Goal: Information Seeking & Learning: Compare options

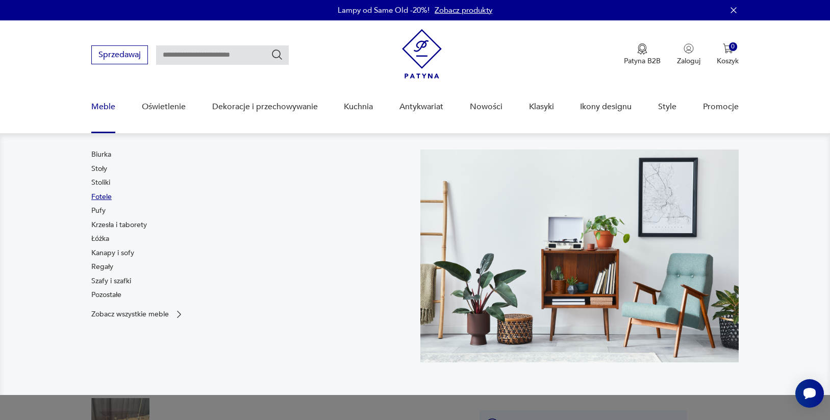
click at [110, 202] on link "Fotele" at bounding box center [101, 197] width 20 height 10
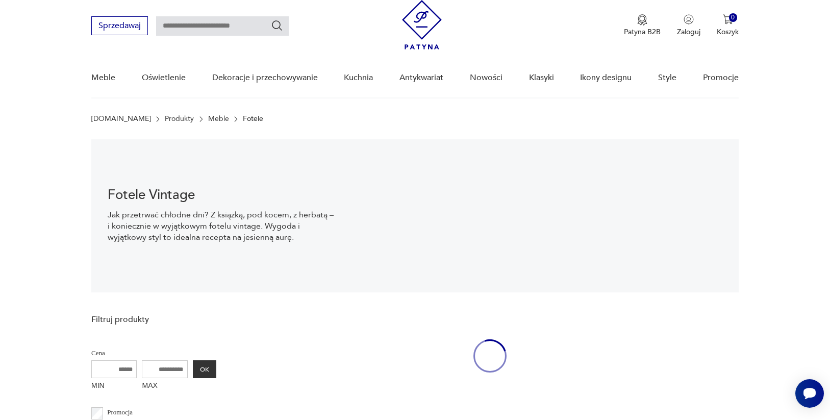
scroll to position [38, 0]
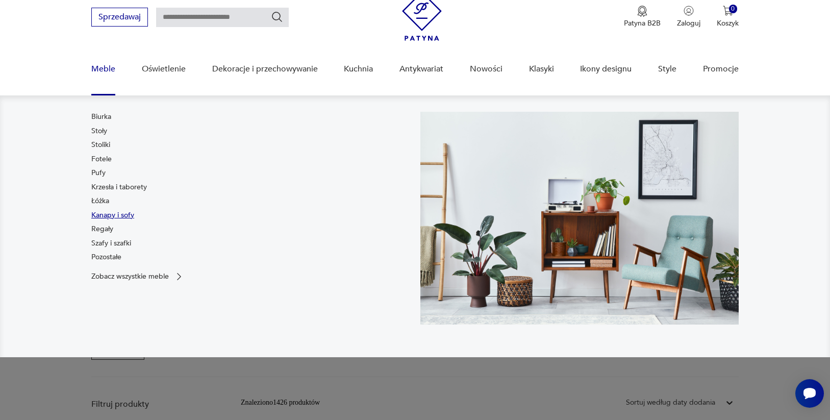
click at [108, 220] on link "Kanapy i sofy" at bounding box center [112, 215] width 43 height 10
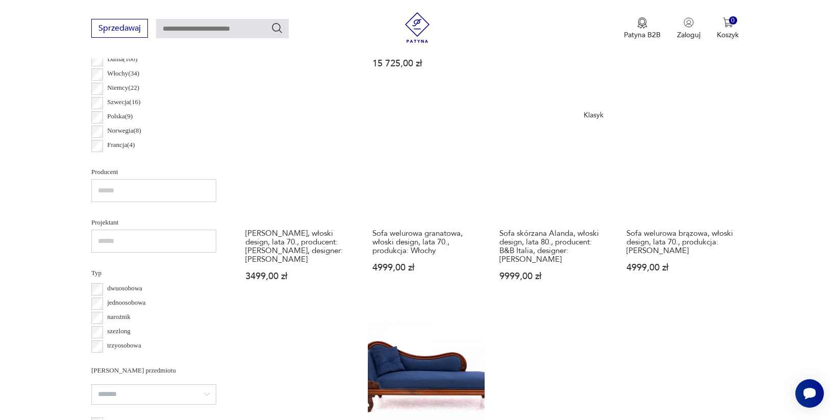
scroll to position [580, 0]
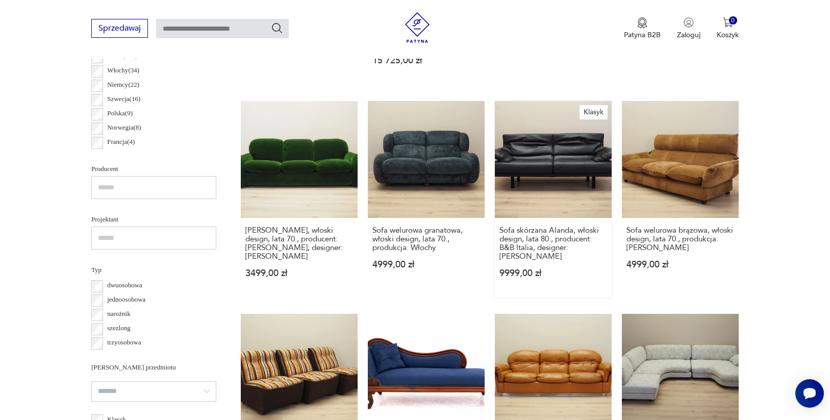
click at [575, 257] on link "Klasyk Sofa skórzana Alanda, włoski design, lata 80., producent: B&B Italia, de…" at bounding box center [553, 199] width 117 height 196
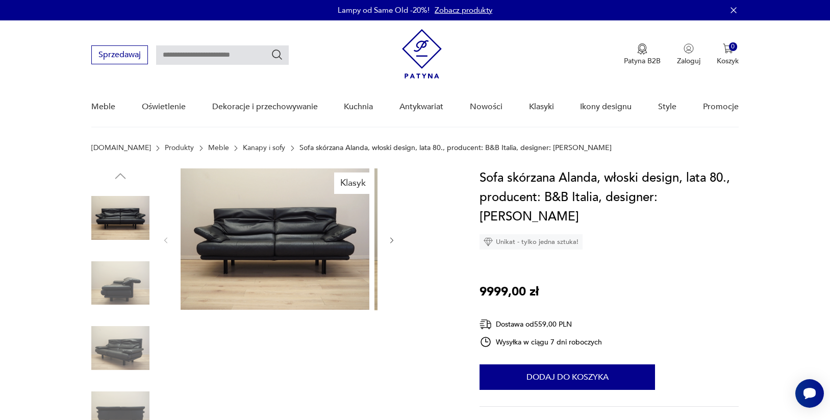
click at [391, 245] on icon "button" at bounding box center [392, 240] width 9 height 9
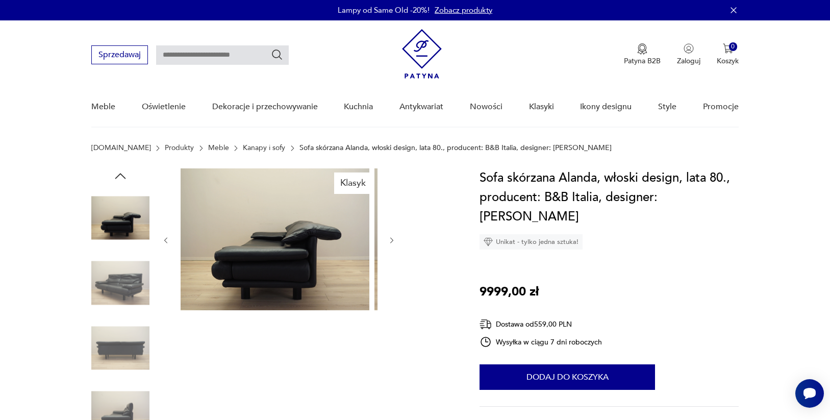
click at [391, 245] on icon "button" at bounding box center [392, 240] width 9 height 9
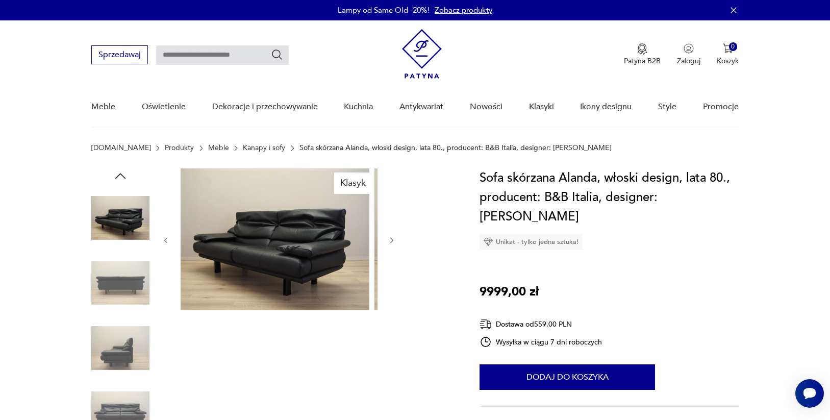
click at [391, 245] on icon "button" at bounding box center [392, 240] width 9 height 9
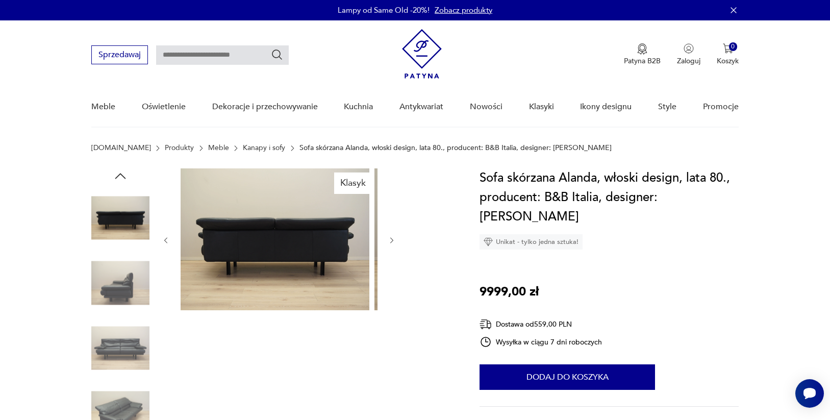
click at [391, 245] on icon "button" at bounding box center [392, 240] width 9 height 9
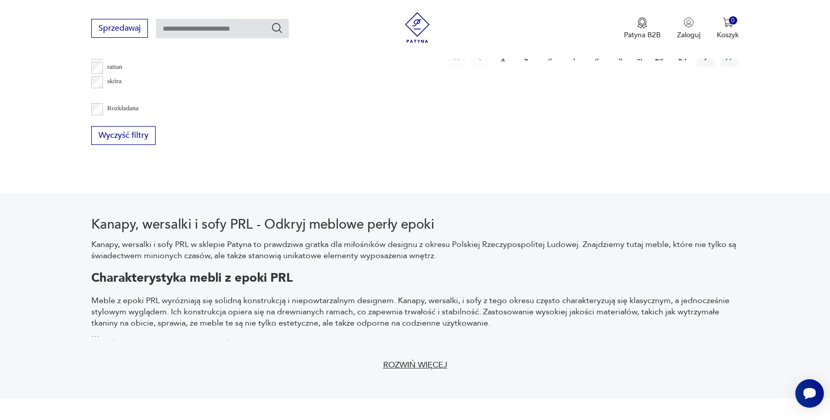
scroll to position [1283, 0]
click at [517, 65] on button "2" at bounding box center [526, 56] width 18 height 18
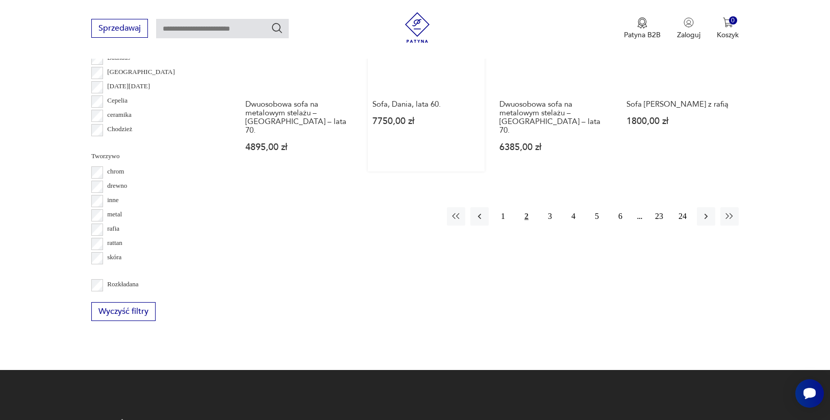
scroll to position [1106, 0]
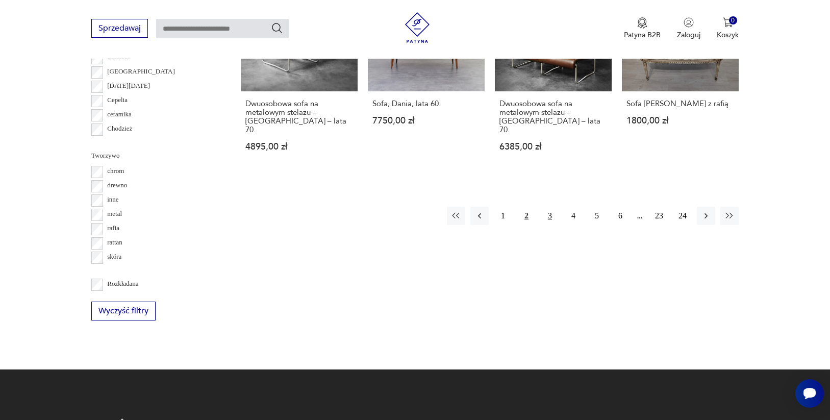
click at [541, 225] on button "3" at bounding box center [550, 216] width 18 height 18
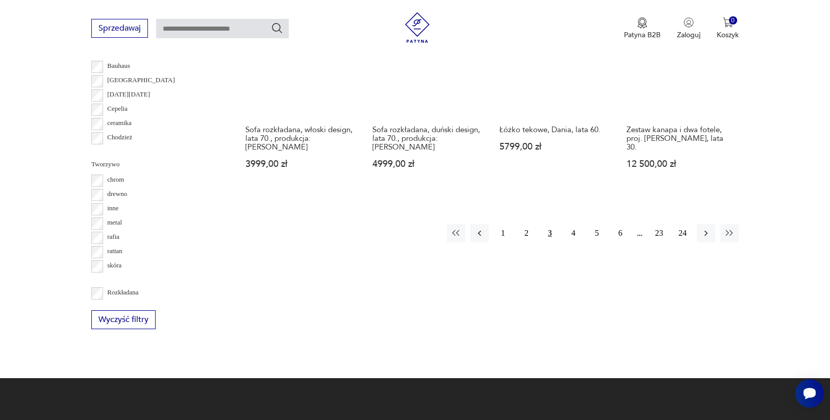
scroll to position [1105, 0]
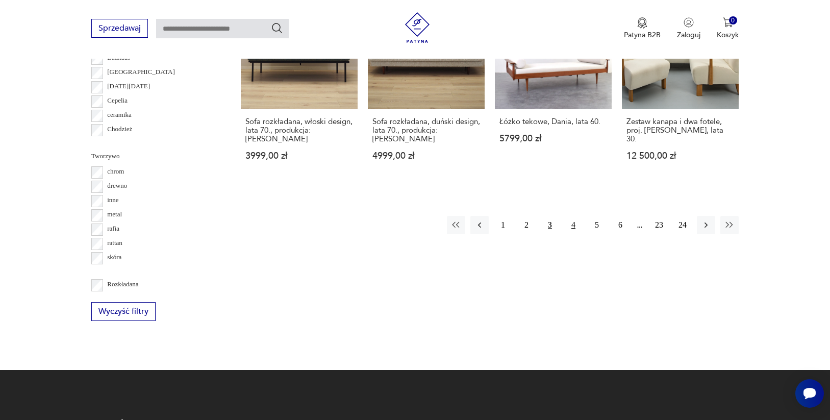
click at [564, 234] on button "4" at bounding box center [573, 225] width 18 height 18
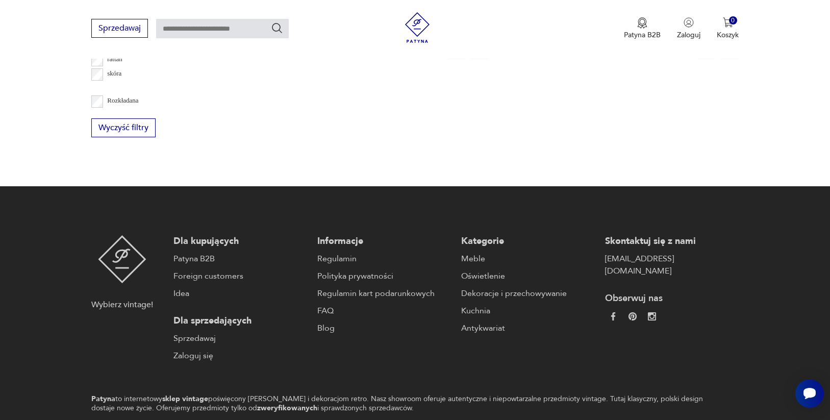
scroll to position [1293, 0]
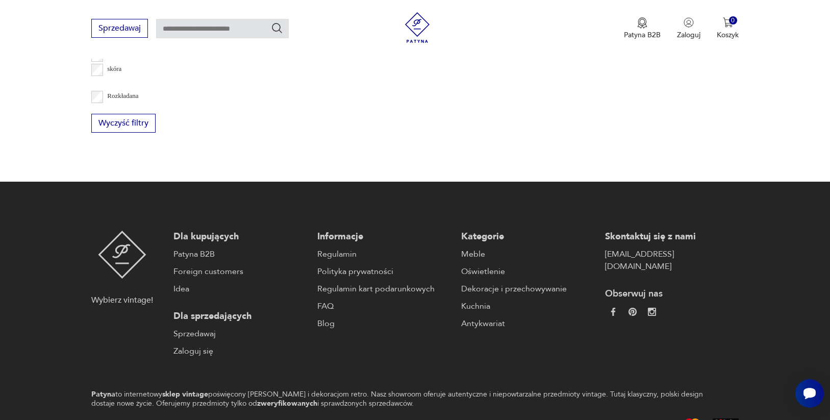
click at [588, 55] on button "5" at bounding box center [597, 45] width 18 height 18
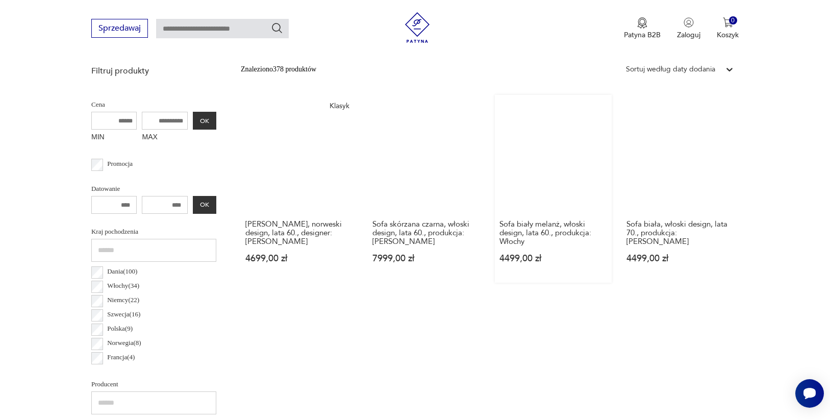
scroll to position [364, 0]
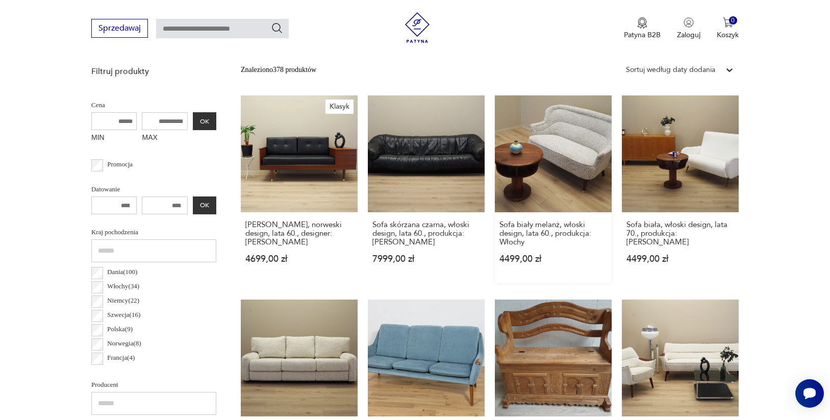
click at [587, 234] on link "Sofa biały melanż, włoski design, lata 60., produkcja: Włochy 4499,00 zł" at bounding box center [553, 189] width 117 height 188
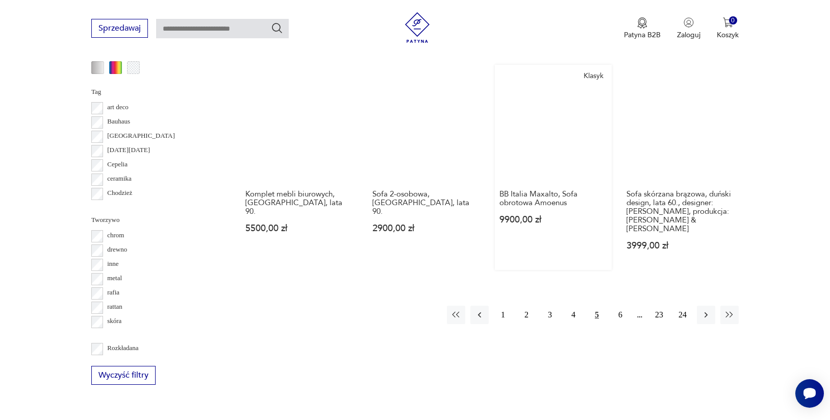
scroll to position [1042, 0]
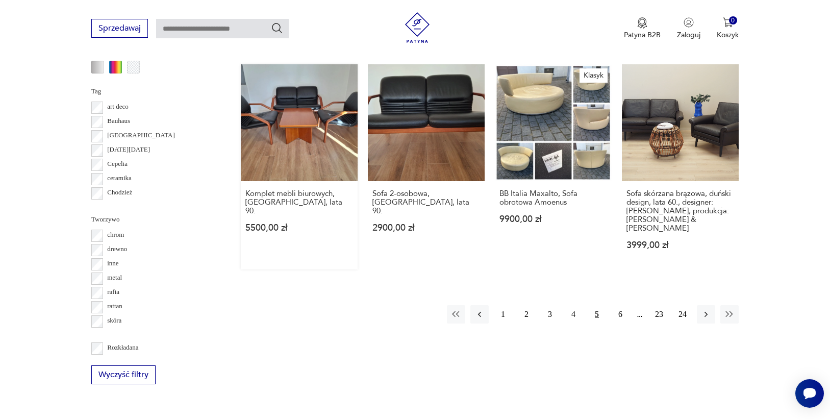
click at [337, 269] on link "Komplet mebli biurowych, [GEOGRAPHIC_DATA], lata 90. 5500,00 zł" at bounding box center [299, 166] width 117 height 205
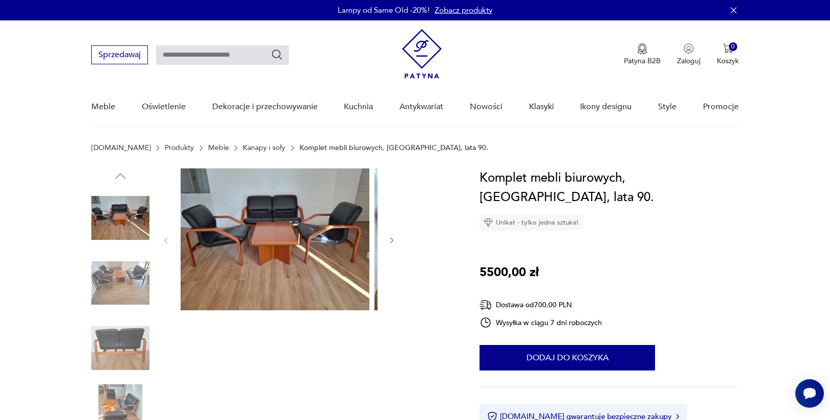
click at [276, 257] on img at bounding box center [275, 239] width 189 height 142
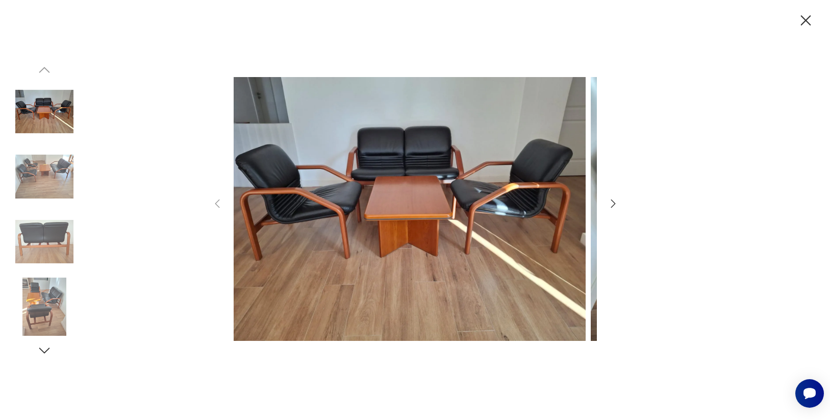
click at [613, 201] on icon "button" at bounding box center [613, 203] width 5 height 8
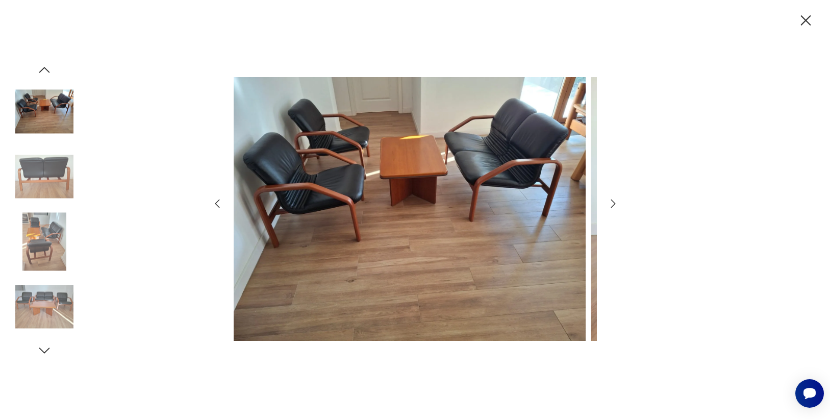
click at [613, 201] on icon "button" at bounding box center [613, 203] width 5 height 8
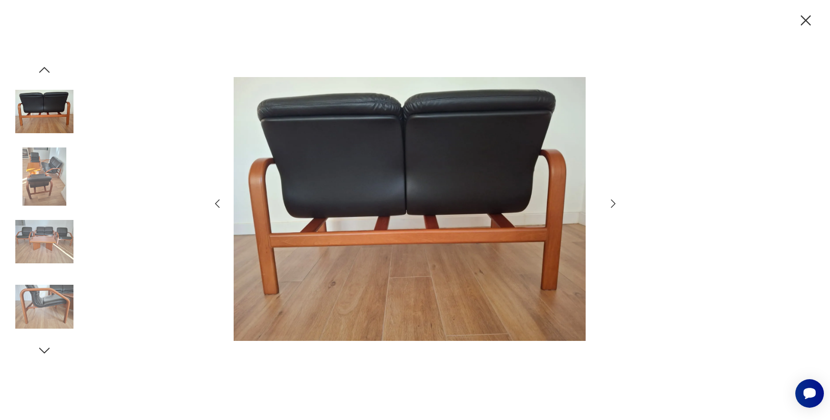
click at [613, 201] on icon "button" at bounding box center [613, 203] width 5 height 8
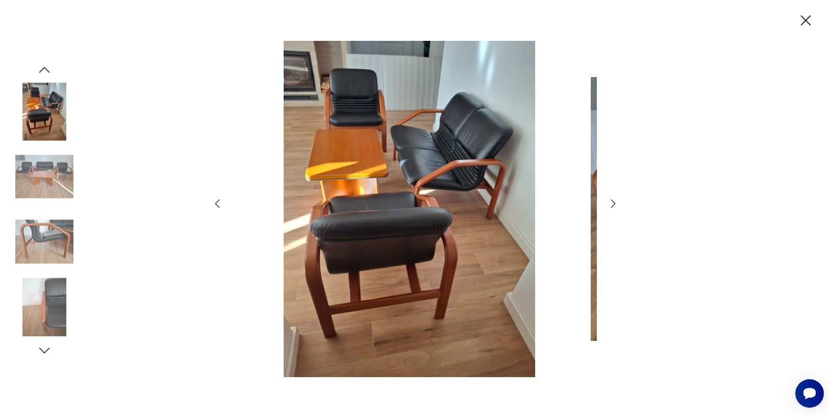
click at [607, 204] on icon "button" at bounding box center [613, 203] width 12 height 12
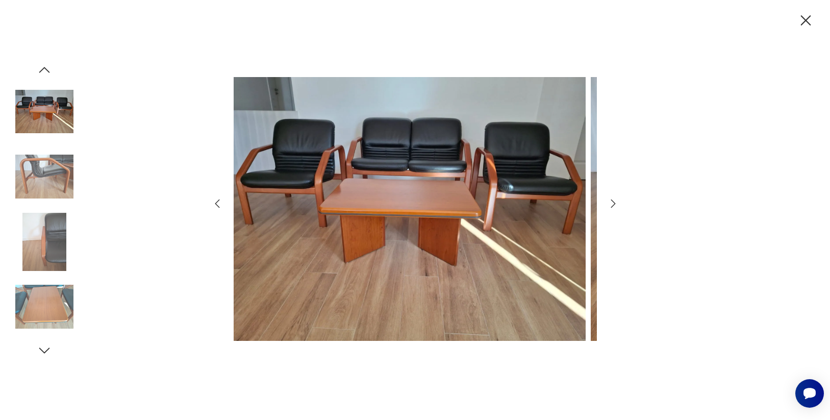
click at [607, 204] on icon "button" at bounding box center [613, 203] width 12 height 12
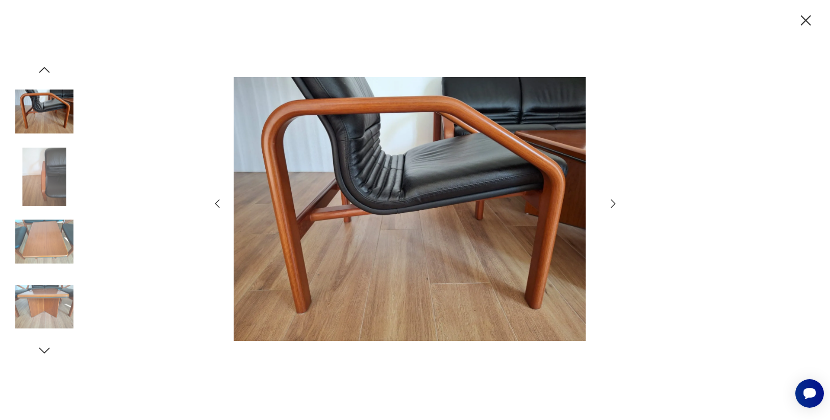
click at [607, 204] on icon "button" at bounding box center [613, 203] width 12 height 12
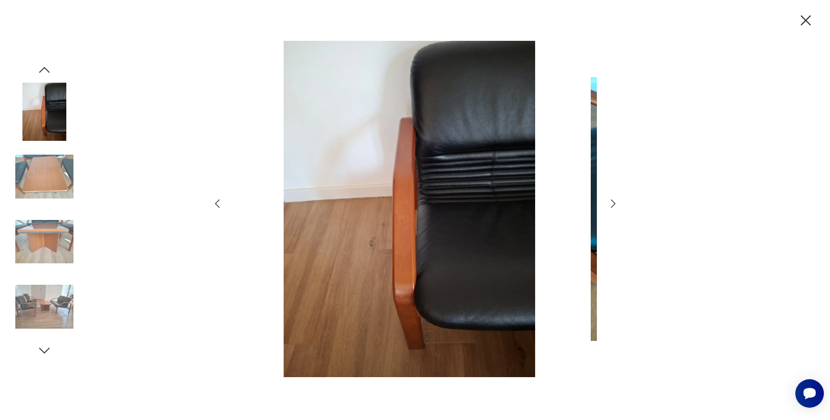
click at [607, 204] on icon "button" at bounding box center [613, 203] width 12 height 12
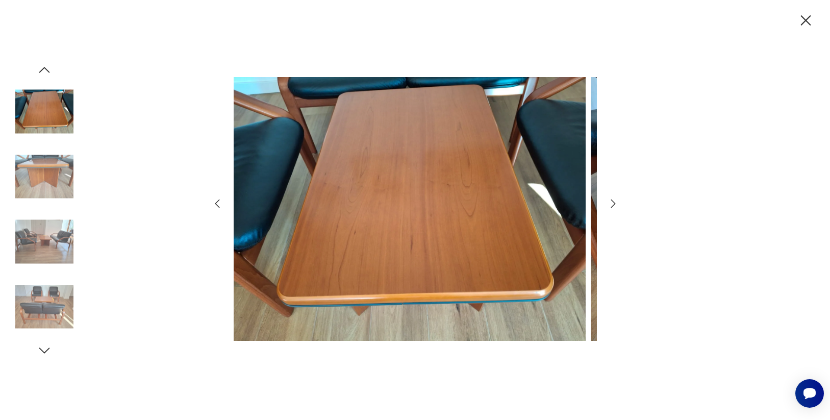
click at [610, 202] on icon "button" at bounding box center [613, 203] width 12 height 12
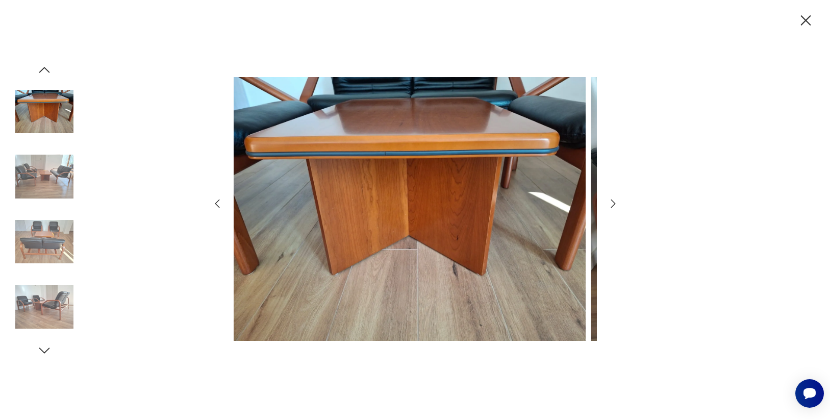
click at [610, 202] on icon "button" at bounding box center [613, 203] width 12 height 12
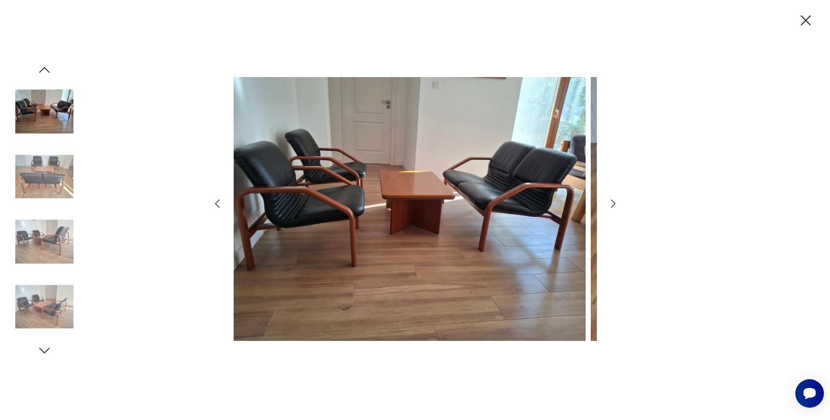
click at [610, 202] on icon "button" at bounding box center [613, 203] width 12 height 12
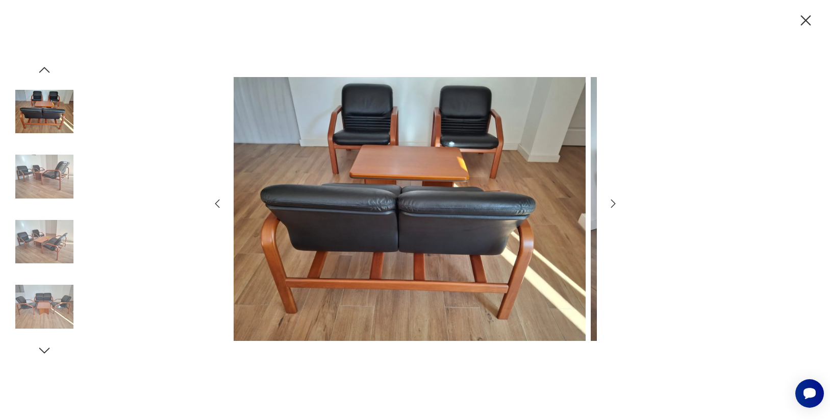
click at [610, 202] on icon "button" at bounding box center [613, 203] width 12 height 12
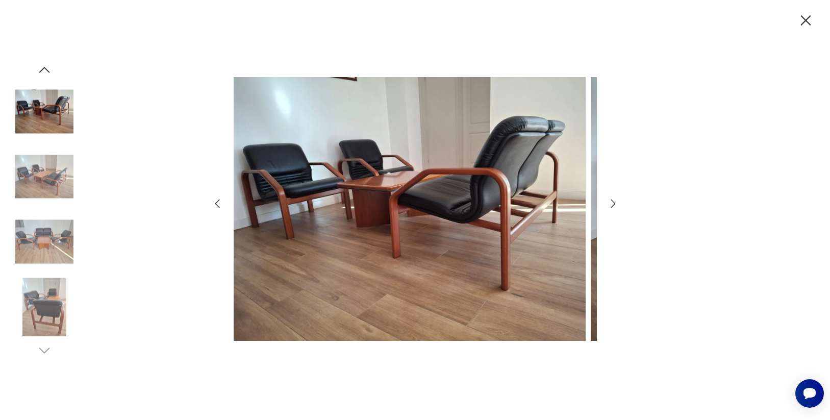
click at [610, 202] on icon "button" at bounding box center [613, 203] width 12 height 12
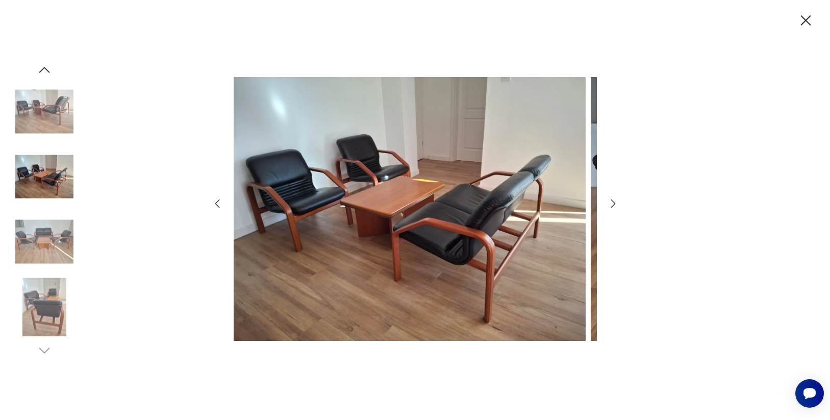
click at [610, 202] on icon "button" at bounding box center [613, 203] width 12 height 12
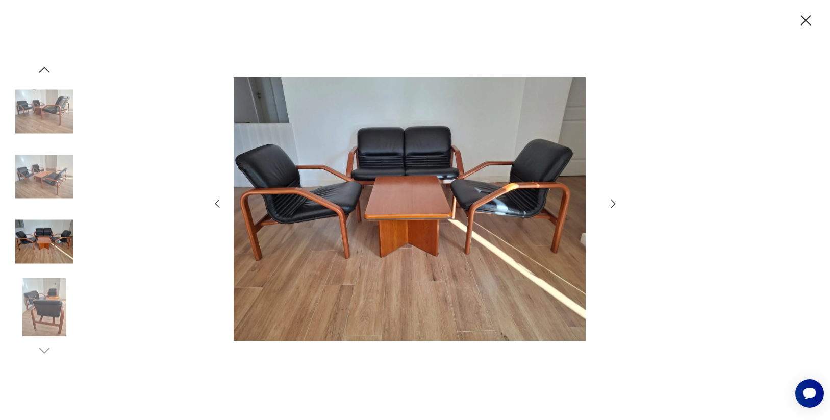
click at [610, 202] on icon "button" at bounding box center [613, 203] width 12 height 12
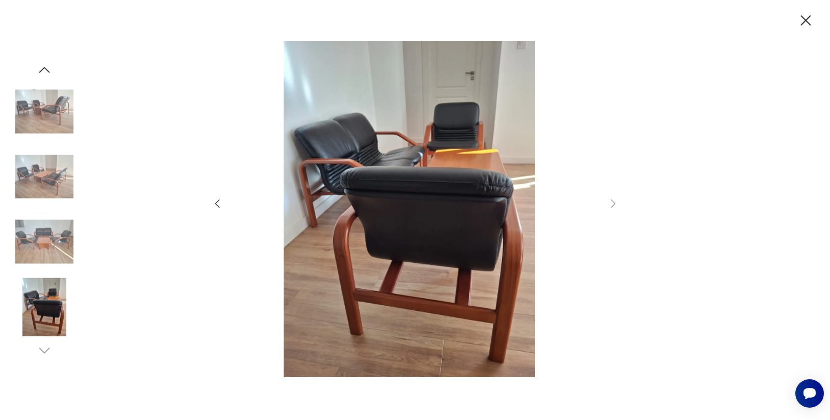
click at [804, 23] on icon "button" at bounding box center [806, 21] width 18 height 18
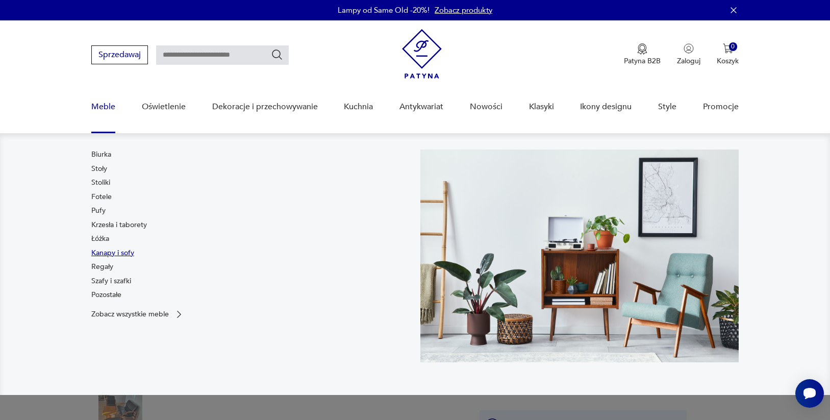
click at [109, 258] on link "Kanapy i sofy" at bounding box center [112, 253] width 43 height 10
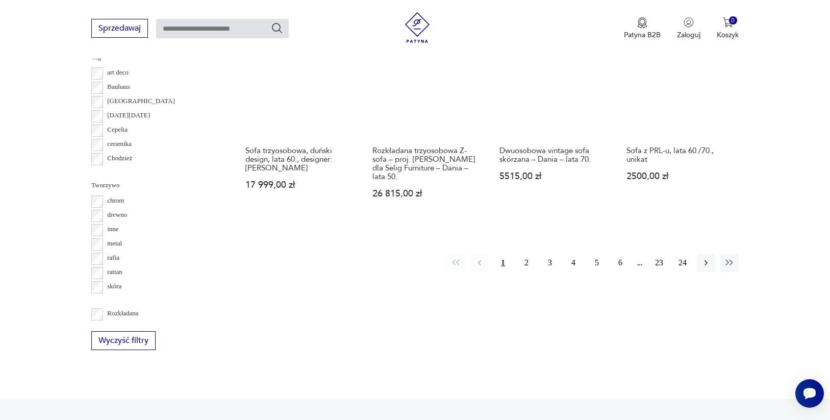
scroll to position [1152, 0]
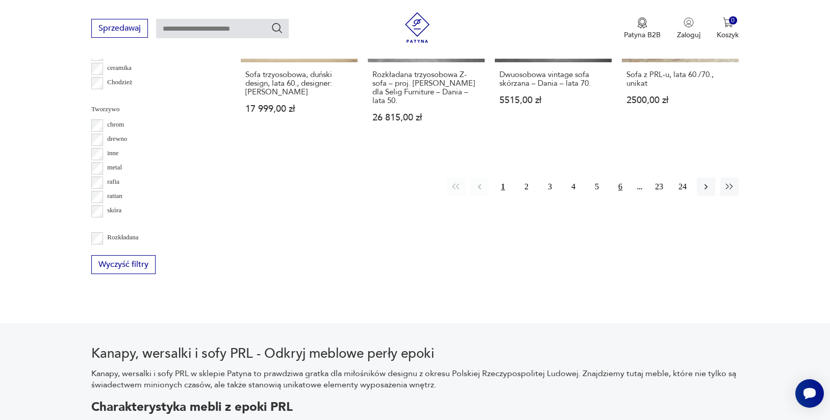
click at [611, 196] on button "6" at bounding box center [620, 187] width 18 height 18
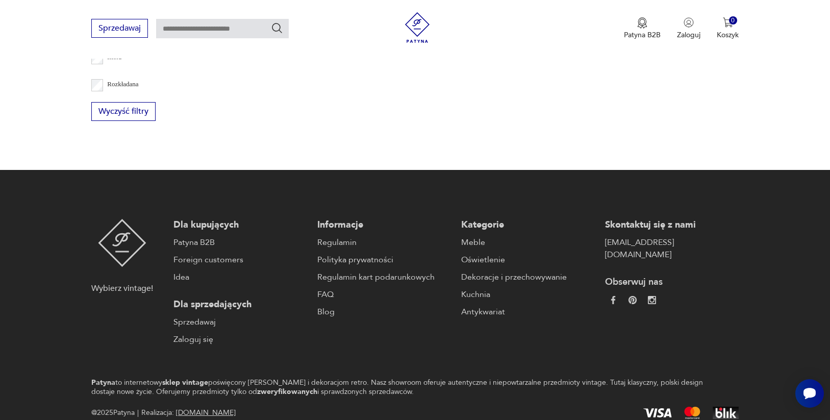
scroll to position [1313, 0]
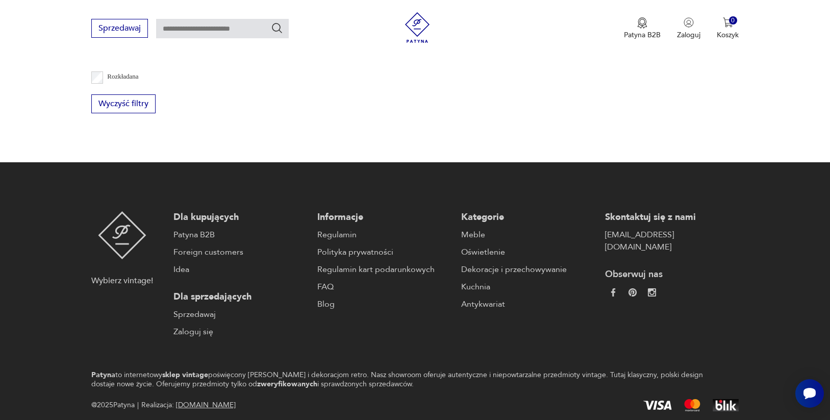
click at [611, 27] on button "7" at bounding box center [620, 17] width 18 height 18
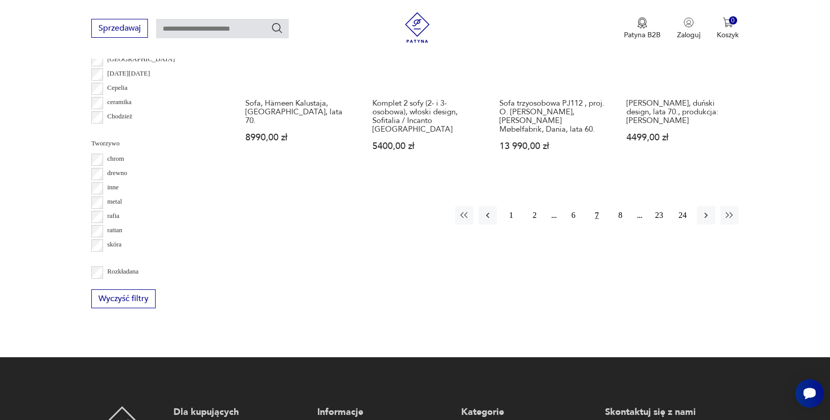
scroll to position [1131, 0]
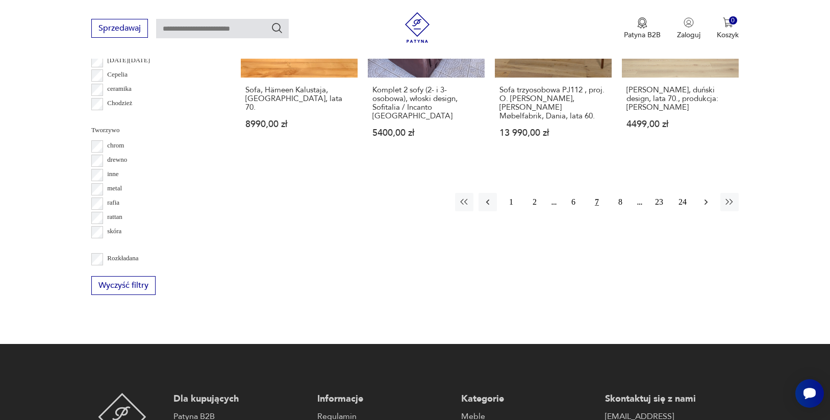
click at [701, 207] on icon "button" at bounding box center [706, 202] width 10 height 10
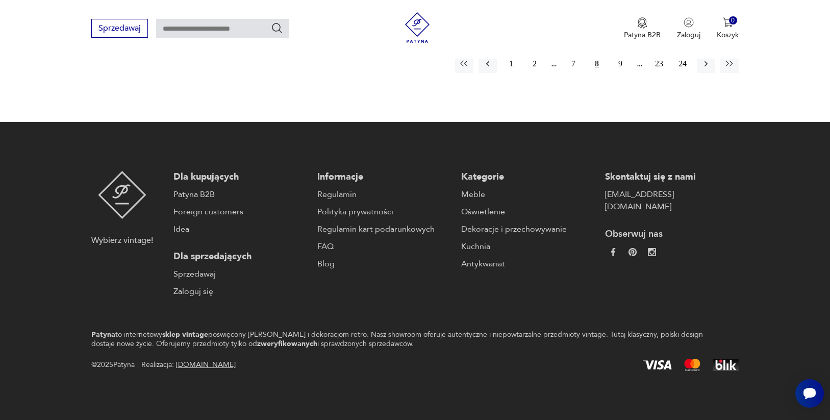
scroll to position [1380, 0]
click at [705, 67] on icon "button" at bounding box center [706, 64] width 3 height 6
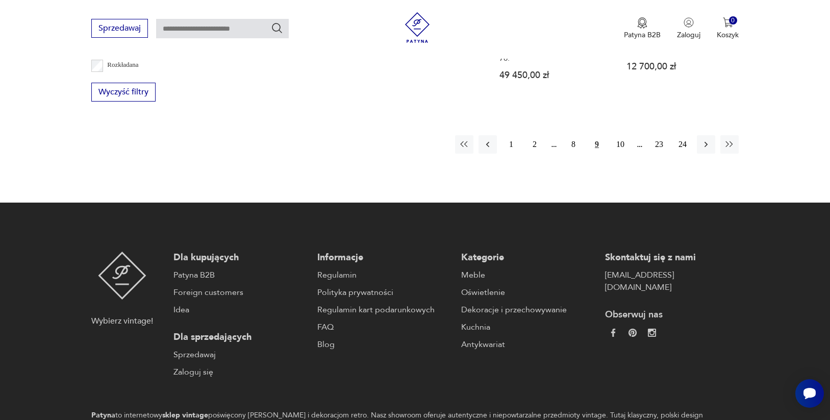
scroll to position [1328, 0]
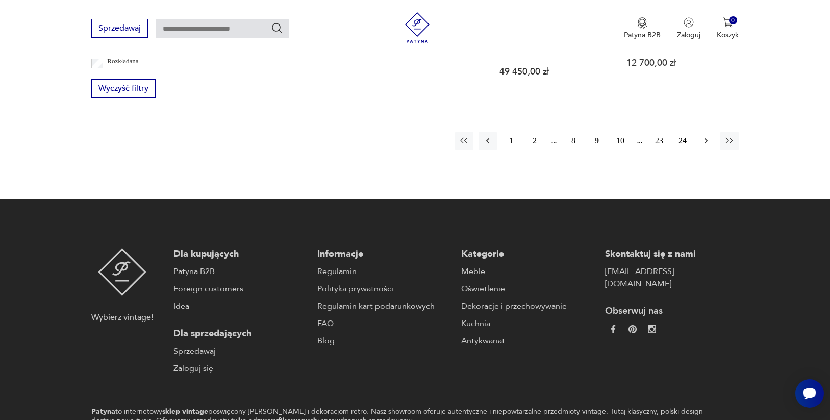
click at [701, 146] on icon "button" at bounding box center [706, 141] width 10 height 10
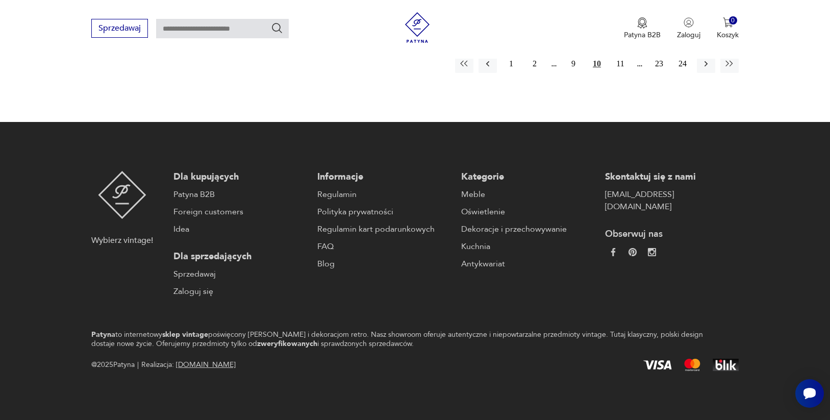
scroll to position [1519, 0]
click at [701, 69] on icon "button" at bounding box center [706, 64] width 10 height 10
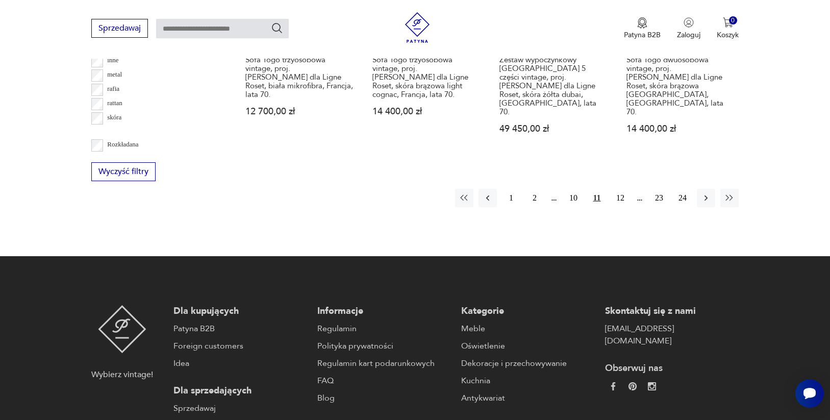
scroll to position [1250, 0]
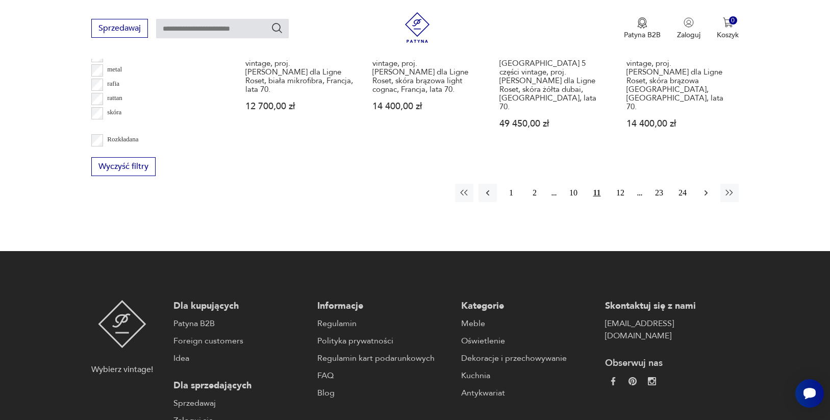
click at [701, 198] on icon "button" at bounding box center [706, 193] width 10 height 10
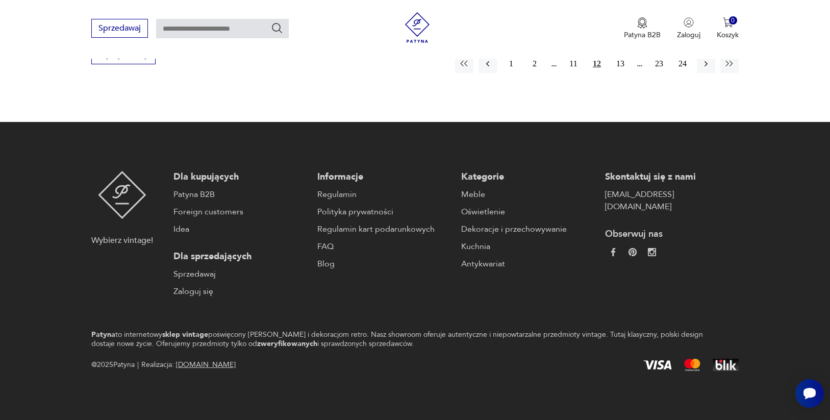
scroll to position [1430, 0]
click at [701, 69] on icon "button" at bounding box center [706, 64] width 10 height 10
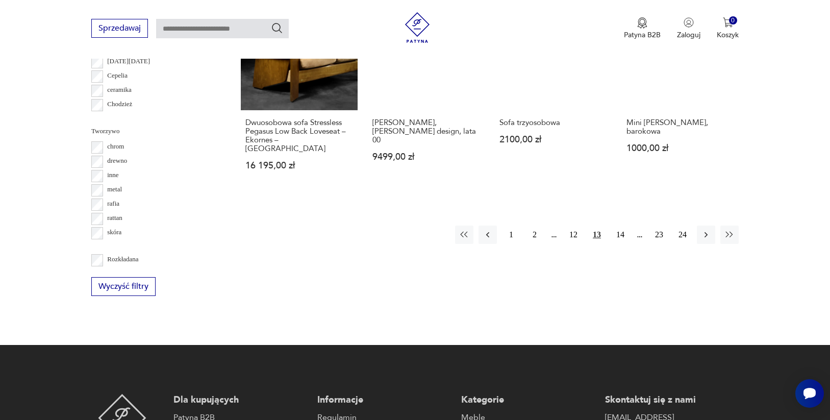
scroll to position [1134, 0]
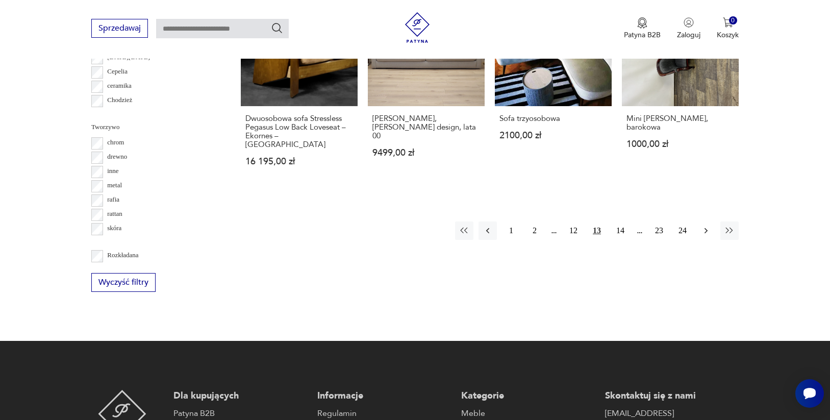
click at [701, 236] on icon "button" at bounding box center [706, 231] width 10 height 10
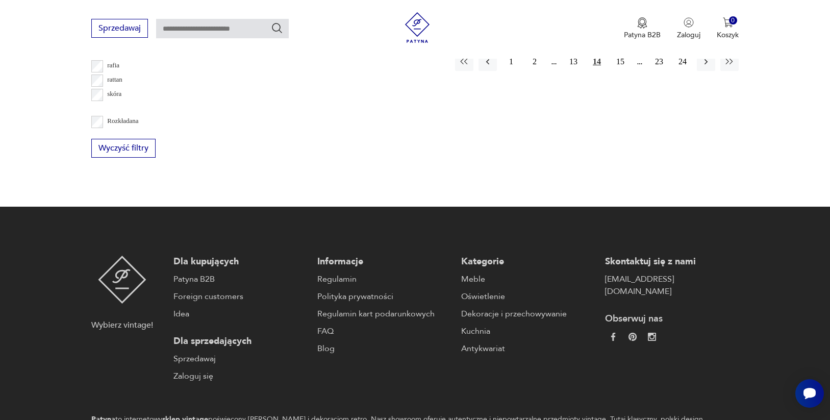
scroll to position [1271, 0]
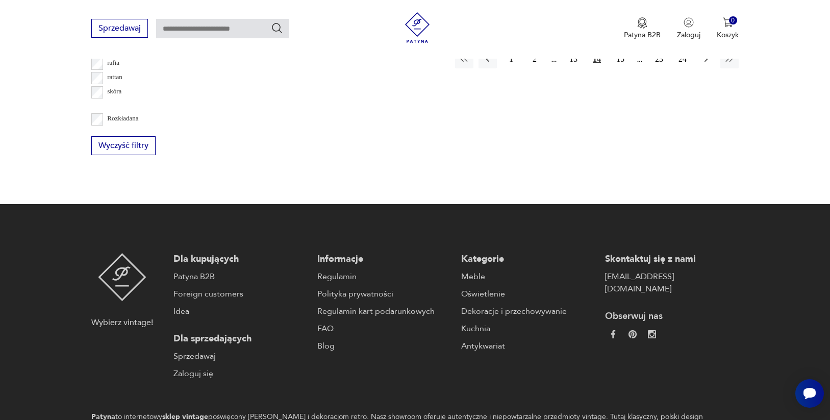
click at [701, 64] on icon "button" at bounding box center [706, 59] width 10 height 10
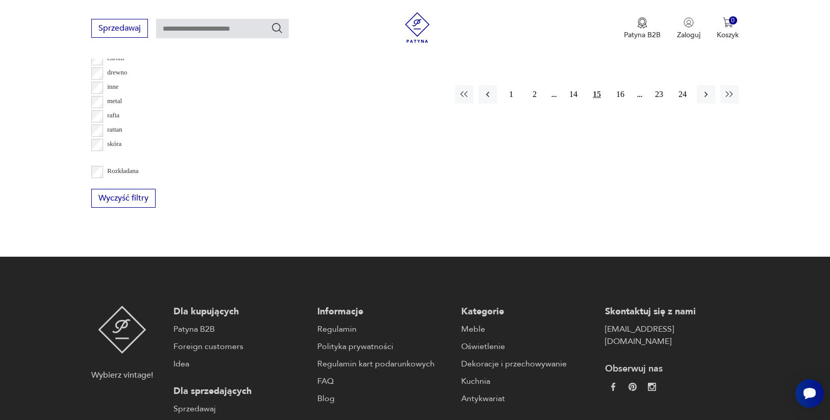
scroll to position [1219, 0]
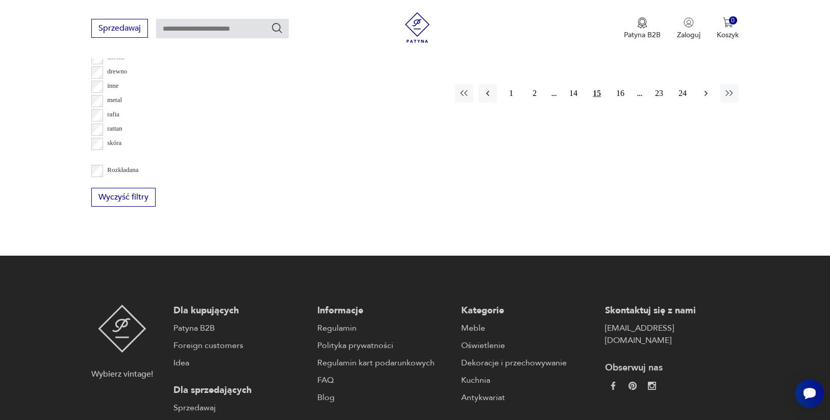
click at [701, 98] on icon "button" at bounding box center [706, 93] width 10 height 10
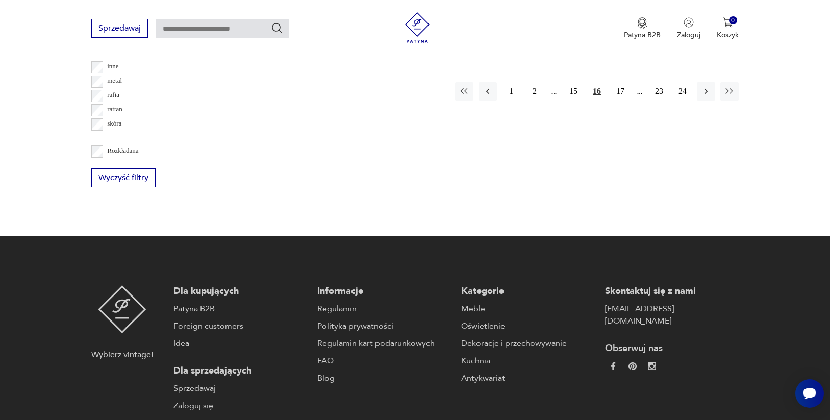
scroll to position [1241, 0]
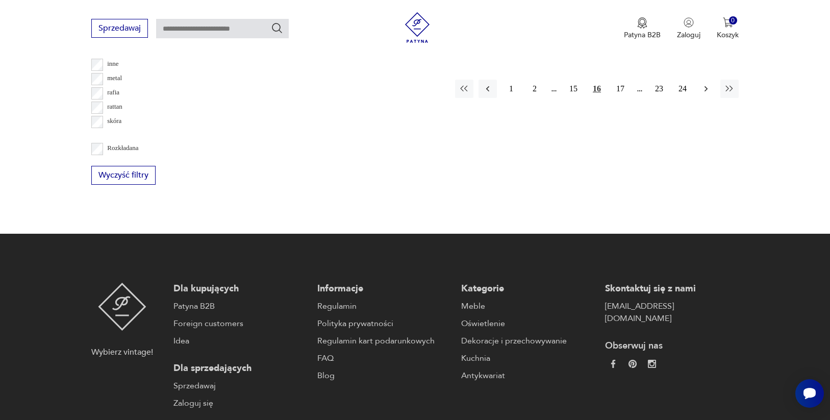
click at [701, 94] on icon "button" at bounding box center [706, 89] width 10 height 10
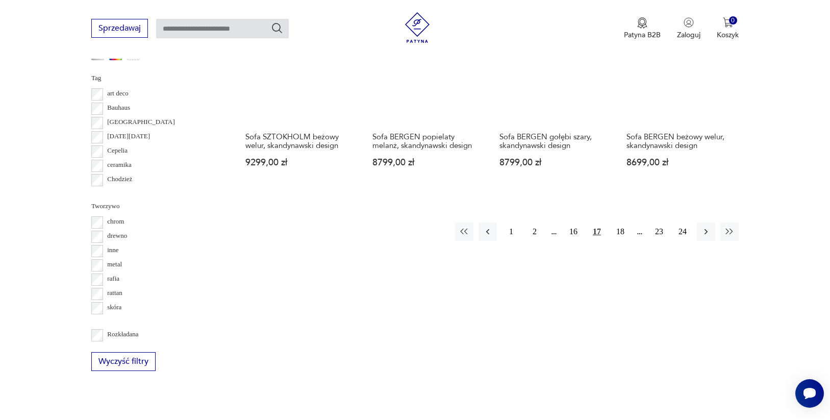
scroll to position [1069, 0]
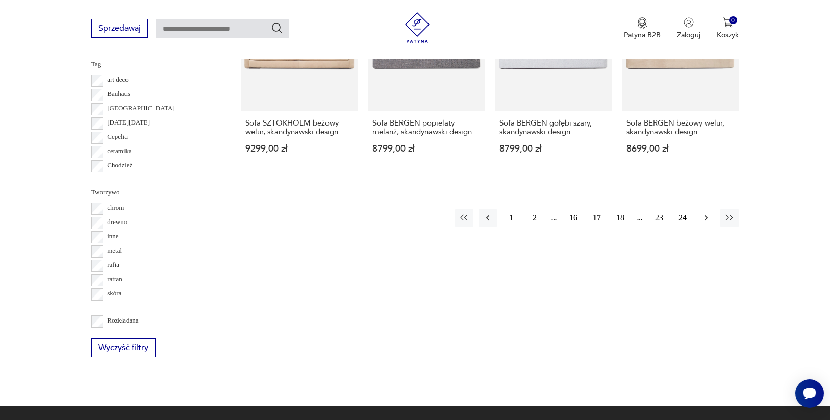
click at [701, 223] on icon "button" at bounding box center [706, 218] width 10 height 10
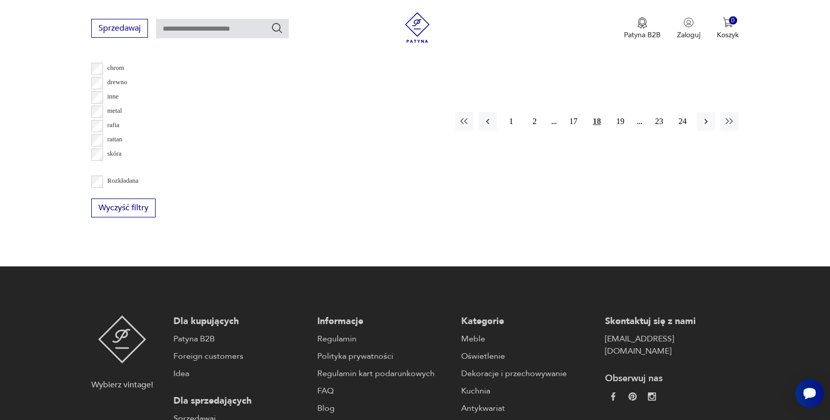
scroll to position [1251, 0]
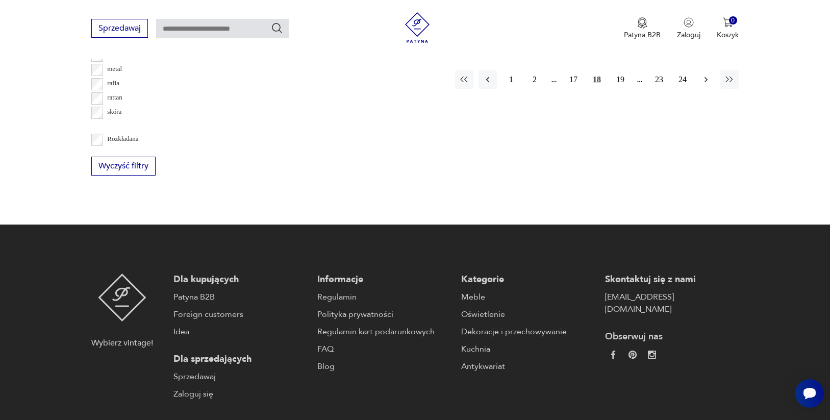
click at [701, 85] on icon "button" at bounding box center [706, 79] width 10 height 10
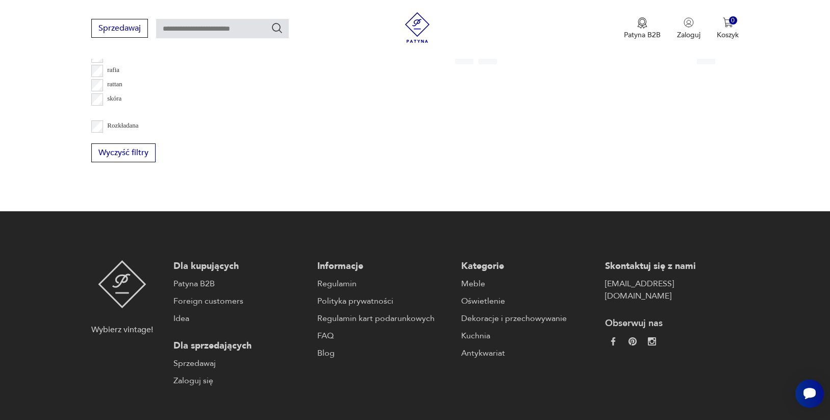
scroll to position [1265, 0]
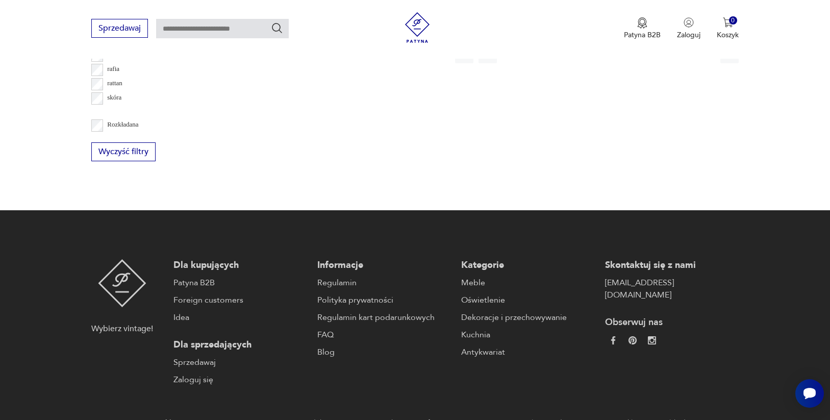
click at [701, 59] on icon "button" at bounding box center [706, 54] width 10 height 10
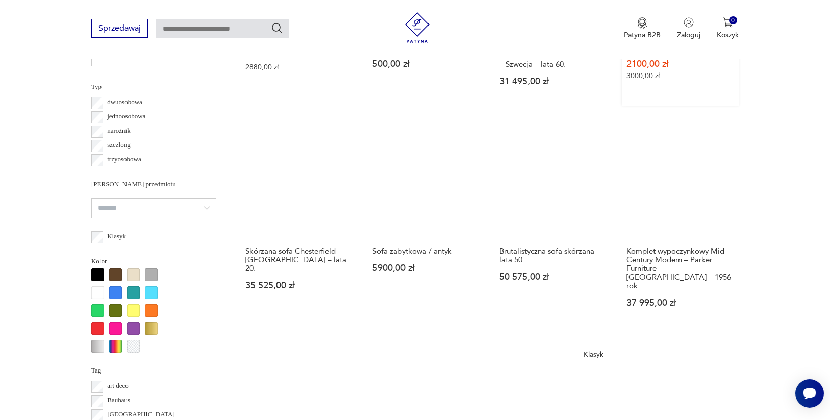
scroll to position [764, 0]
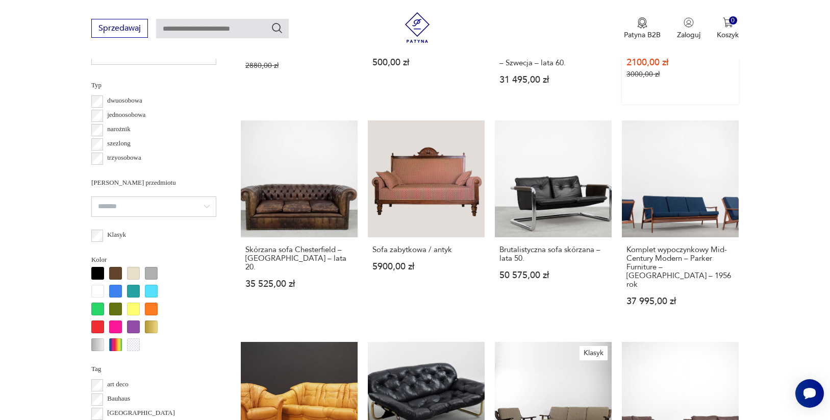
click at [692, 98] on div "Mid-Century sofa skórzana Chesterfield, lata 60./70. 2100,00 zł 3000,00 zł" at bounding box center [680, 61] width 117 height 74
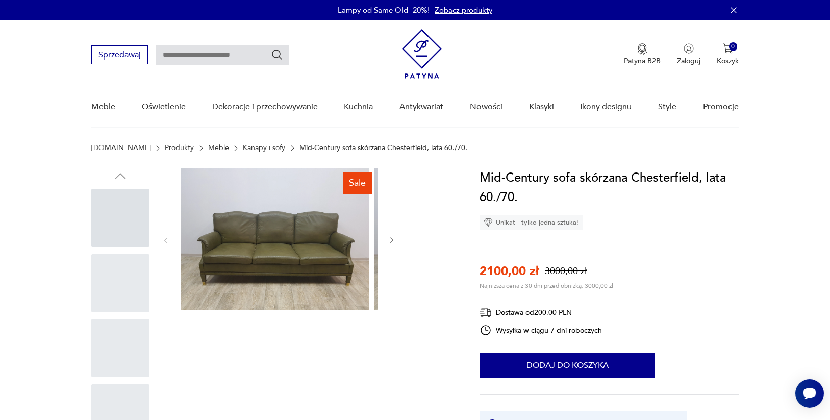
click at [692, 207] on h1 "Mid-Century sofa skórzana Chesterfield, lata 60./70." at bounding box center [609, 187] width 259 height 39
